Goal: Find specific page/section: Find specific page/section

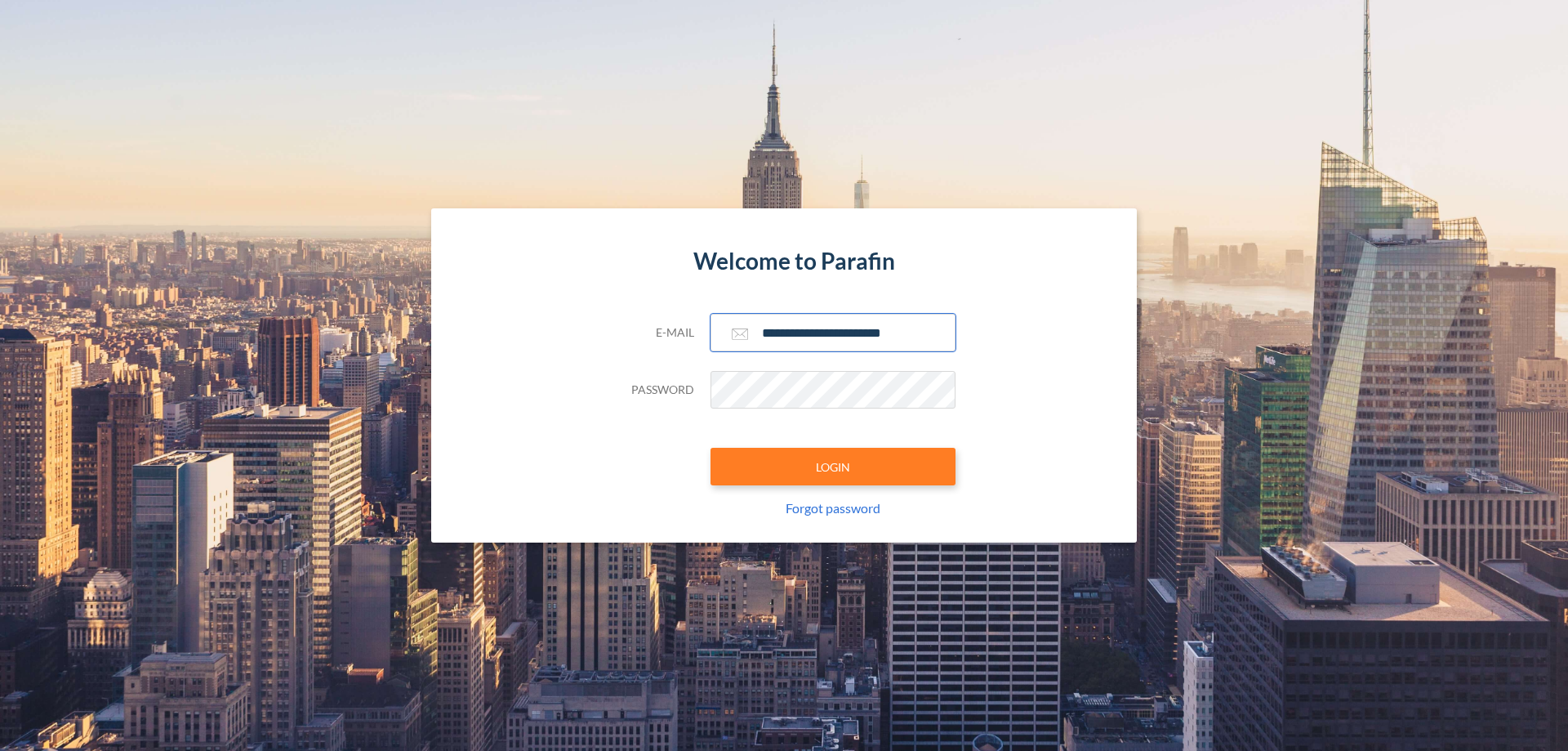
type input "**********"
click at [833, 466] on button "LOGIN" at bounding box center [833, 466] width 245 height 38
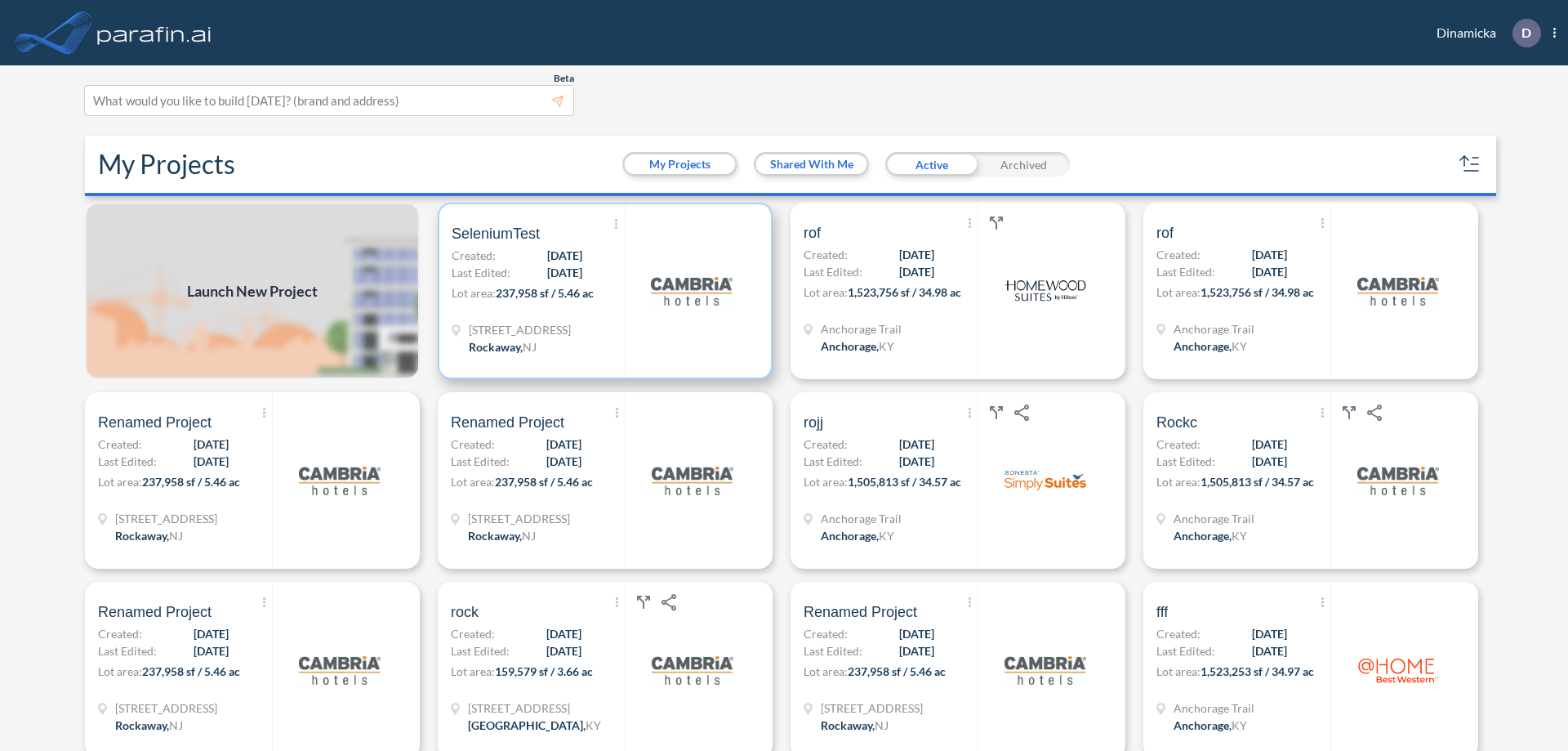
scroll to position [4, 0]
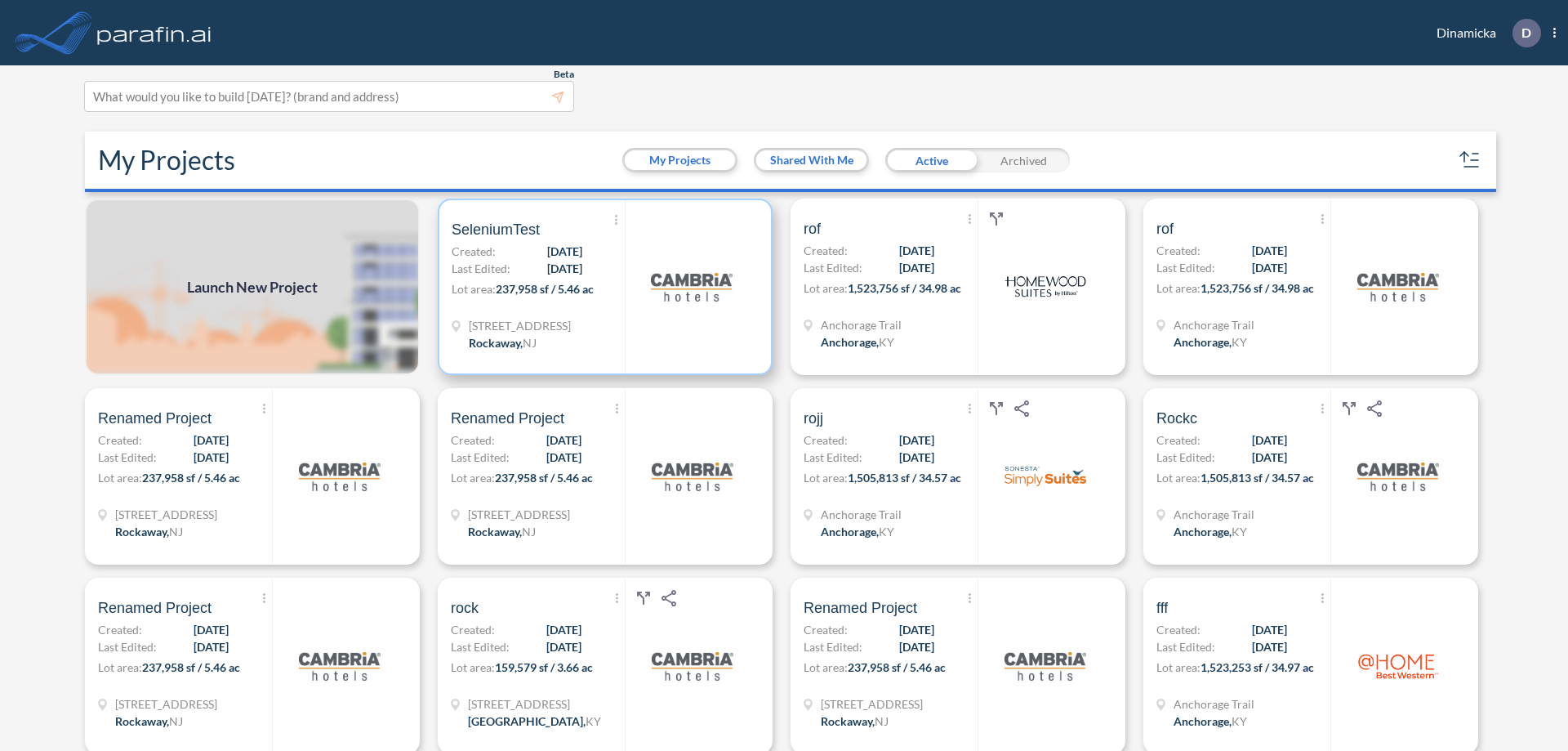
click at [602, 287] on p "Lot area: 237,958 sf / 5.46 ac" at bounding box center [537, 292] width 173 height 24
